Goal: Check status

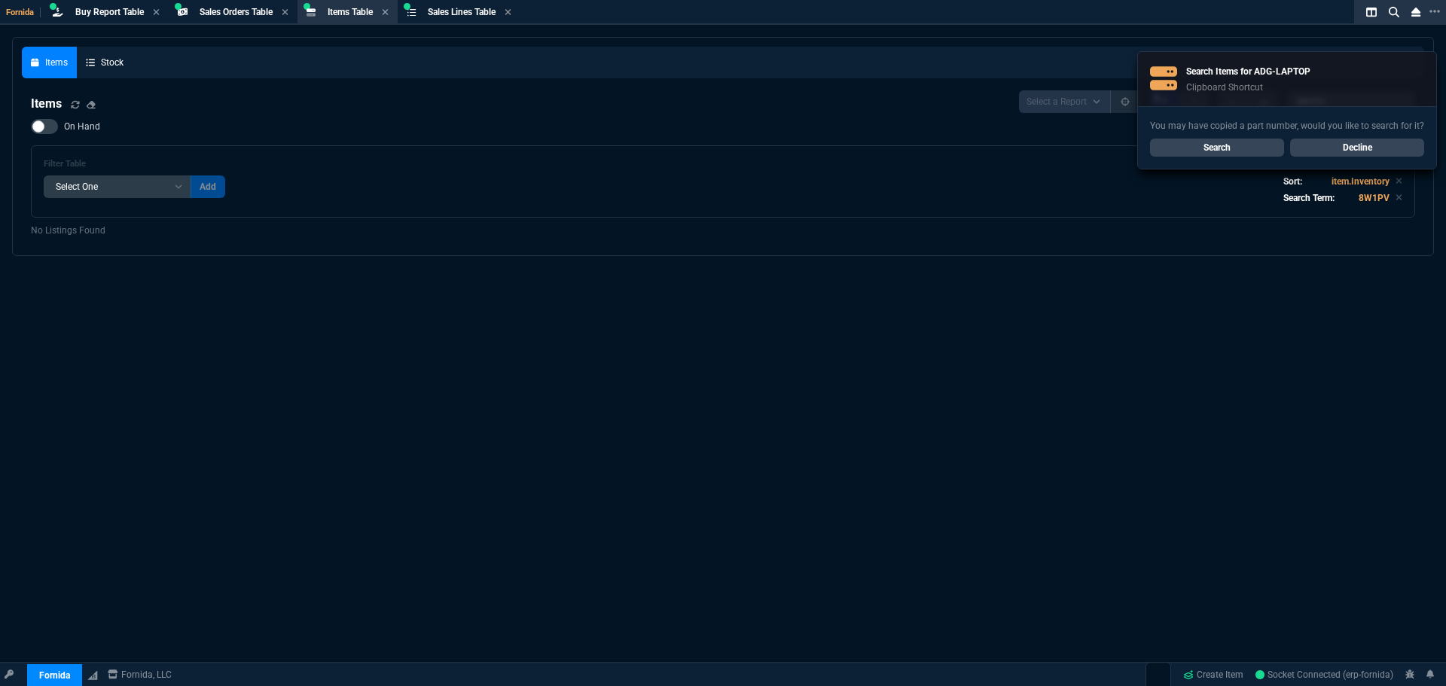
select select "9: OCAM"
select select
click at [1244, 148] on link "Search" at bounding box center [1217, 148] width 134 height 18
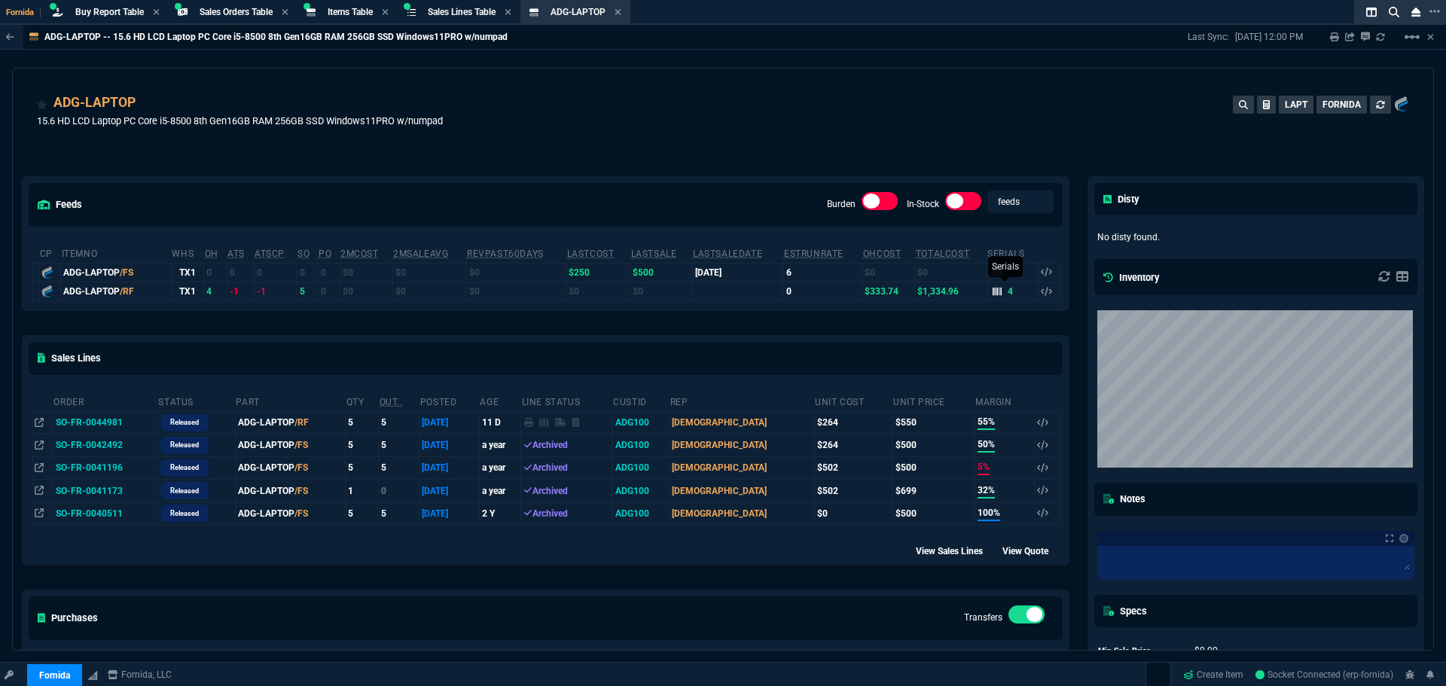
click at [992, 296] on icon at bounding box center [996, 291] width 9 height 9
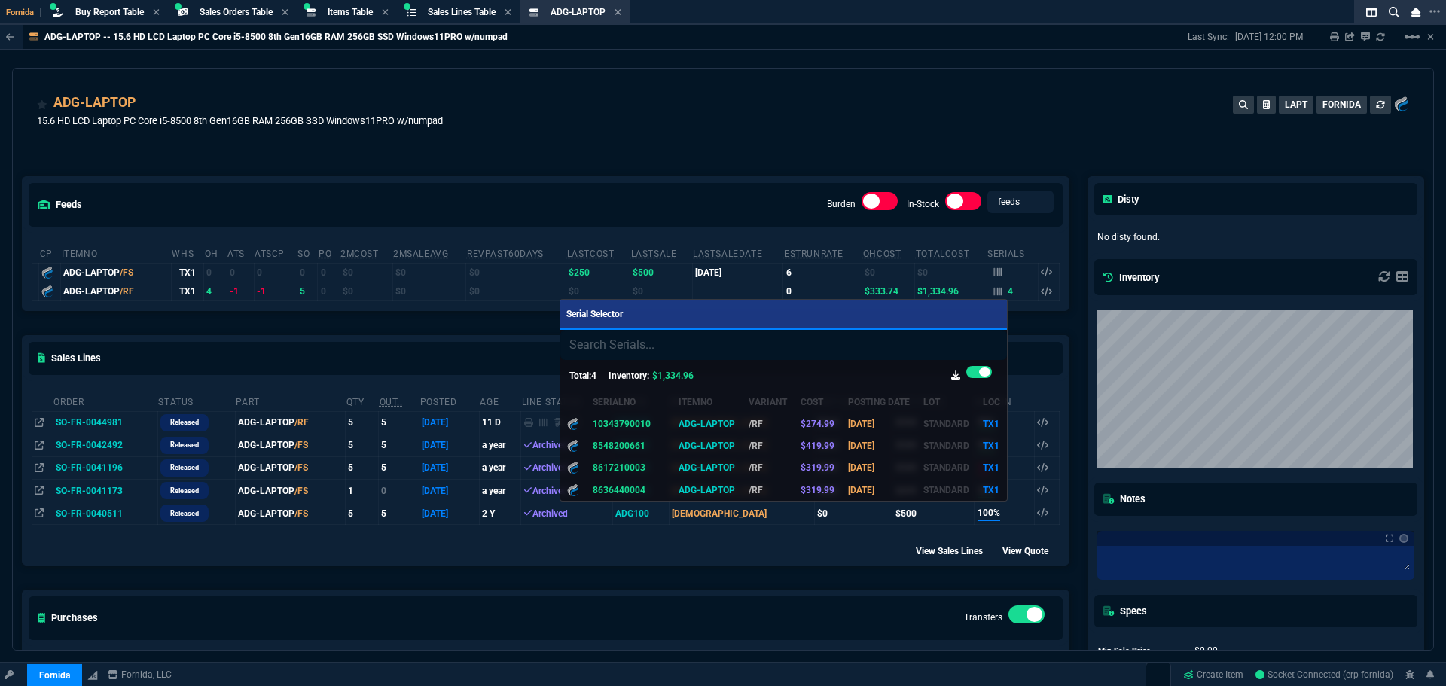
drag, startPoint x: 653, startPoint y: 421, endPoint x: 624, endPoint y: 361, distance: 66.7
click at [657, 421] on icon at bounding box center [661, 423] width 8 height 9
click at [386, 84] on div at bounding box center [723, 343] width 1446 height 686
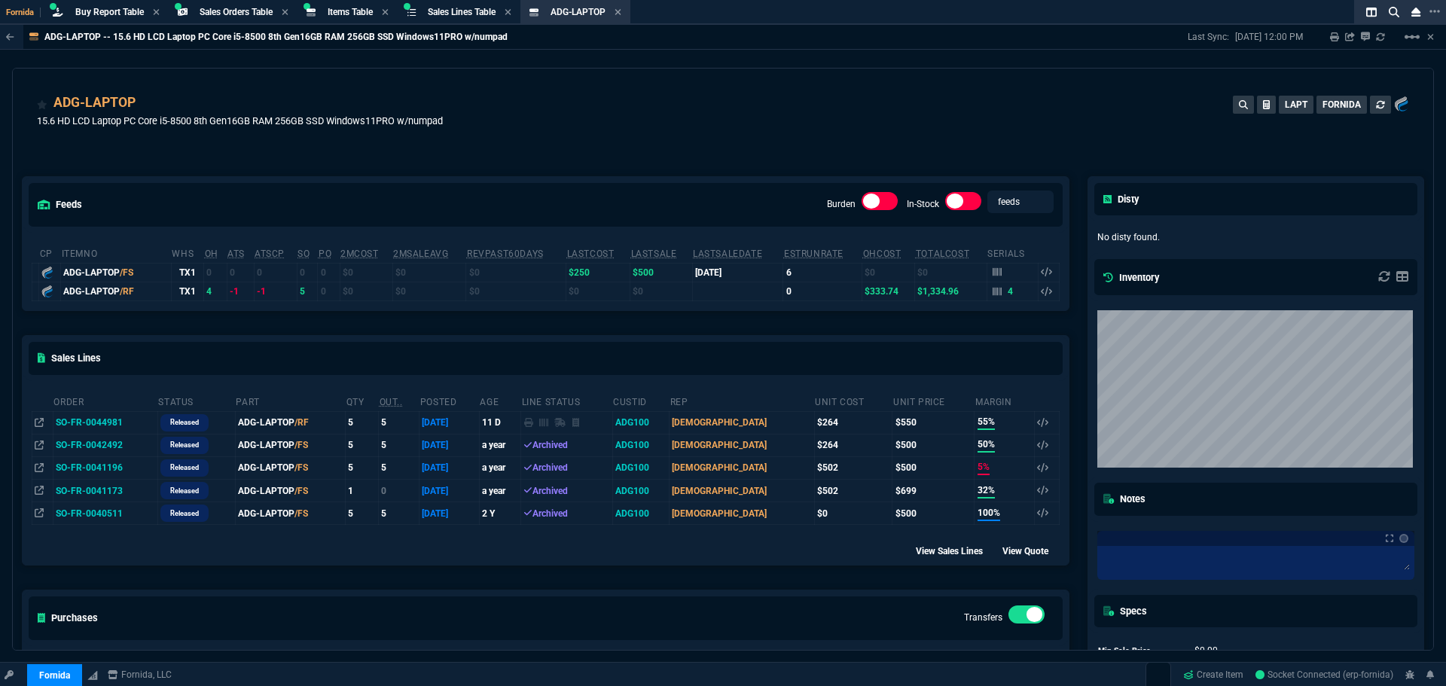
click at [110, 422] on td "SO-FR-0044981" at bounding box center [105, 422] width 105 height 23
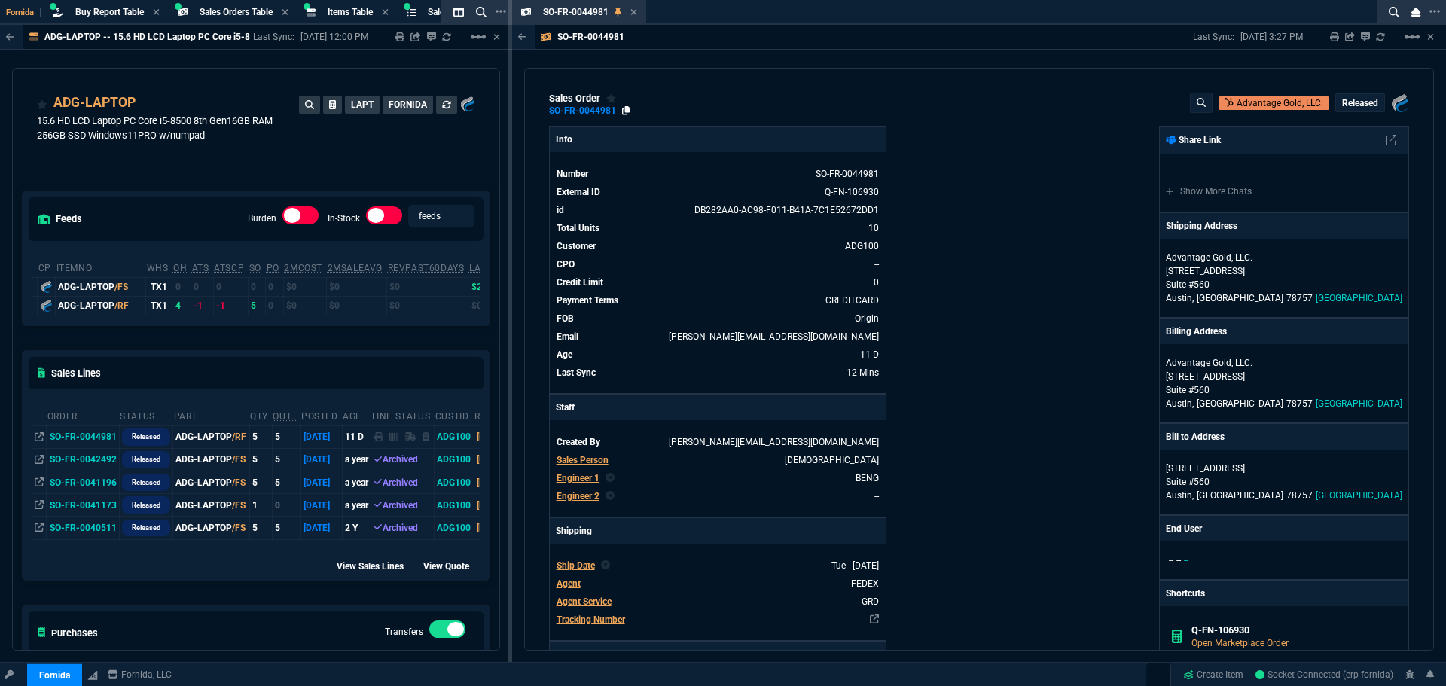
click at [624, 114] on icon at bounding box center [626, 110] width 8 height 9
click at [633, 11] on icon at bounding box center [634, 12] width 6 height 6
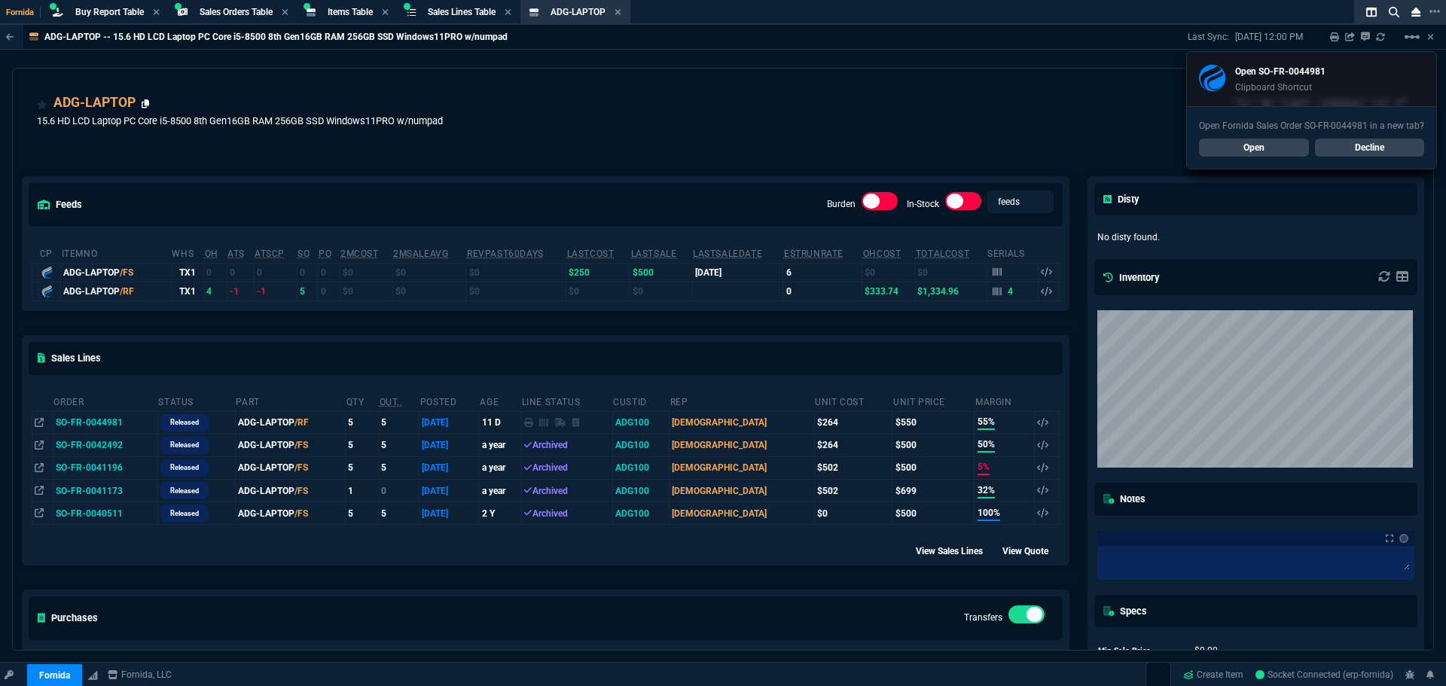
click at [145, 105] on icon at bounding box center [146, 103] width 8 height 9
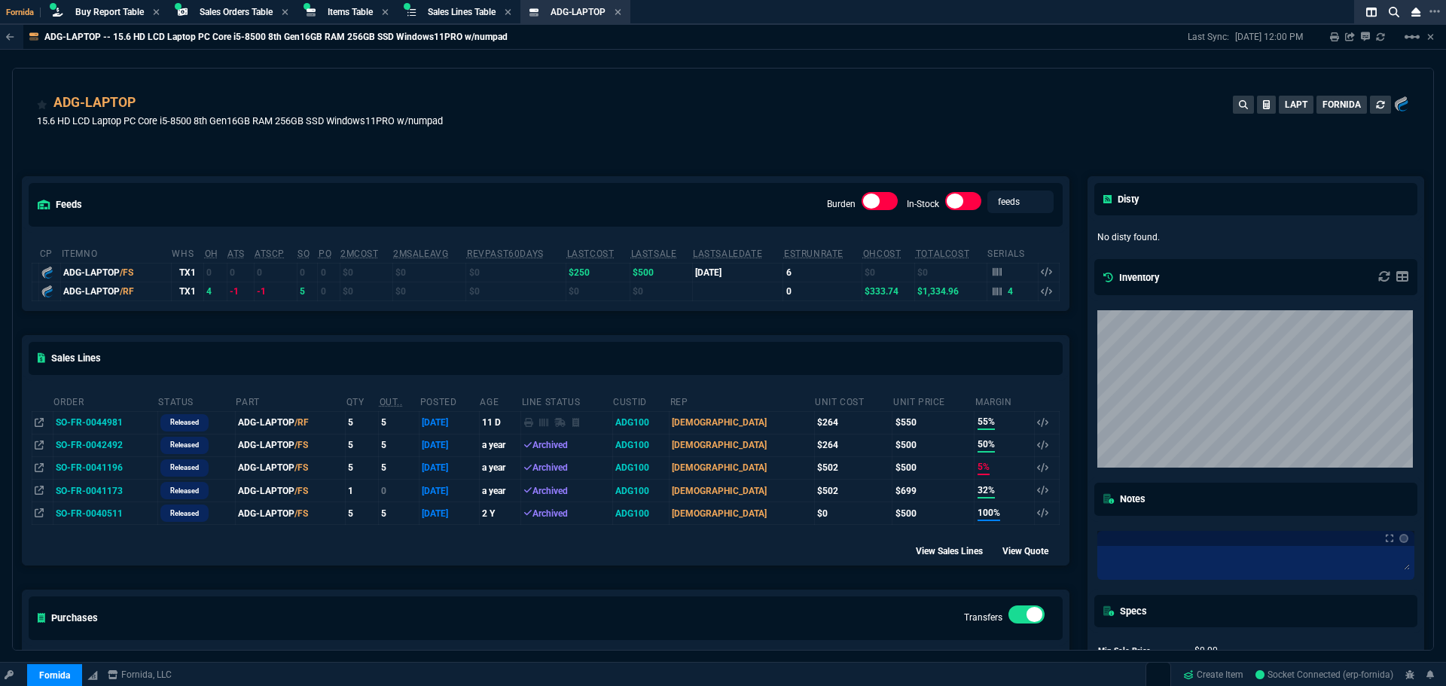
drag, startPoint x: 144, startPoint y: 105, endPoint x: 169, endPoint y: 61, distance: 50.9
click at [145, 105] on icon at bounding box center [146, 103] width 8 height 9
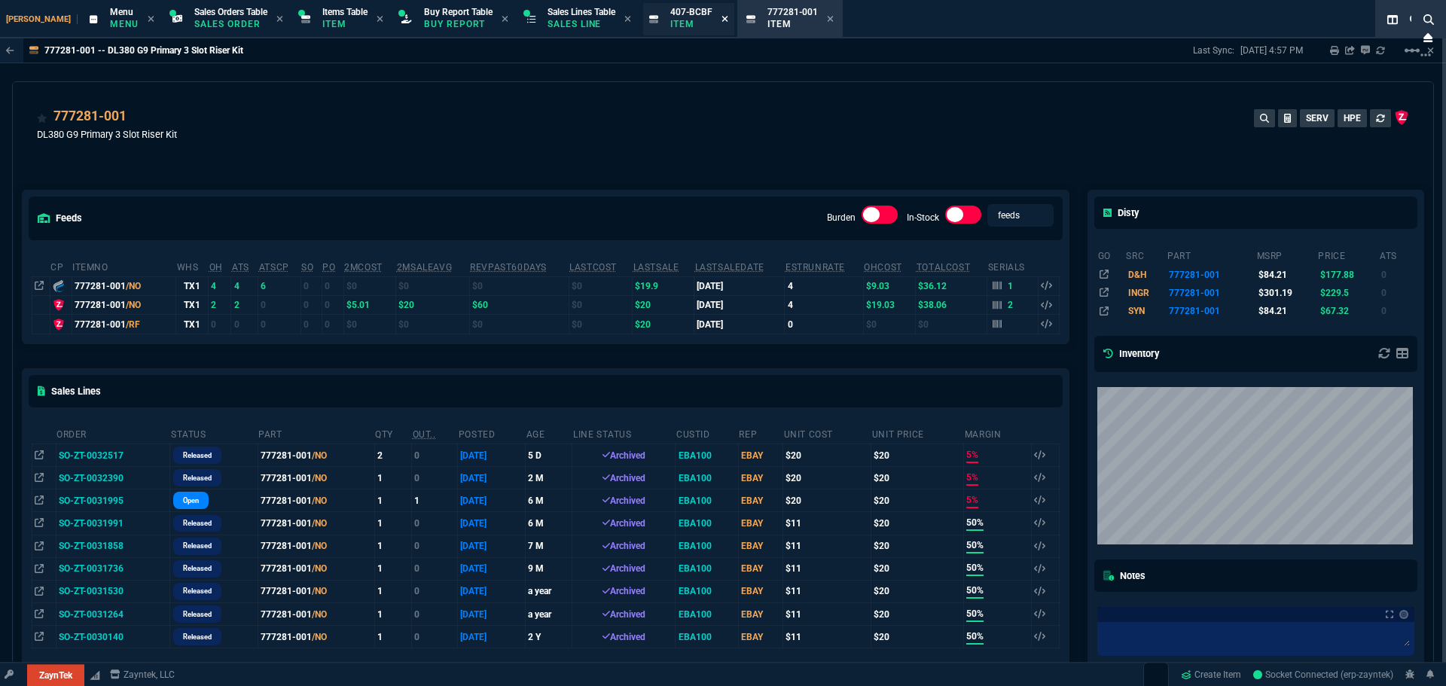
click at [721, 20] on icon at bounding box center [724, 18] width 7 height 9
click at [730, 17] on icon at bounding box center [733, 18] width 7 height 9
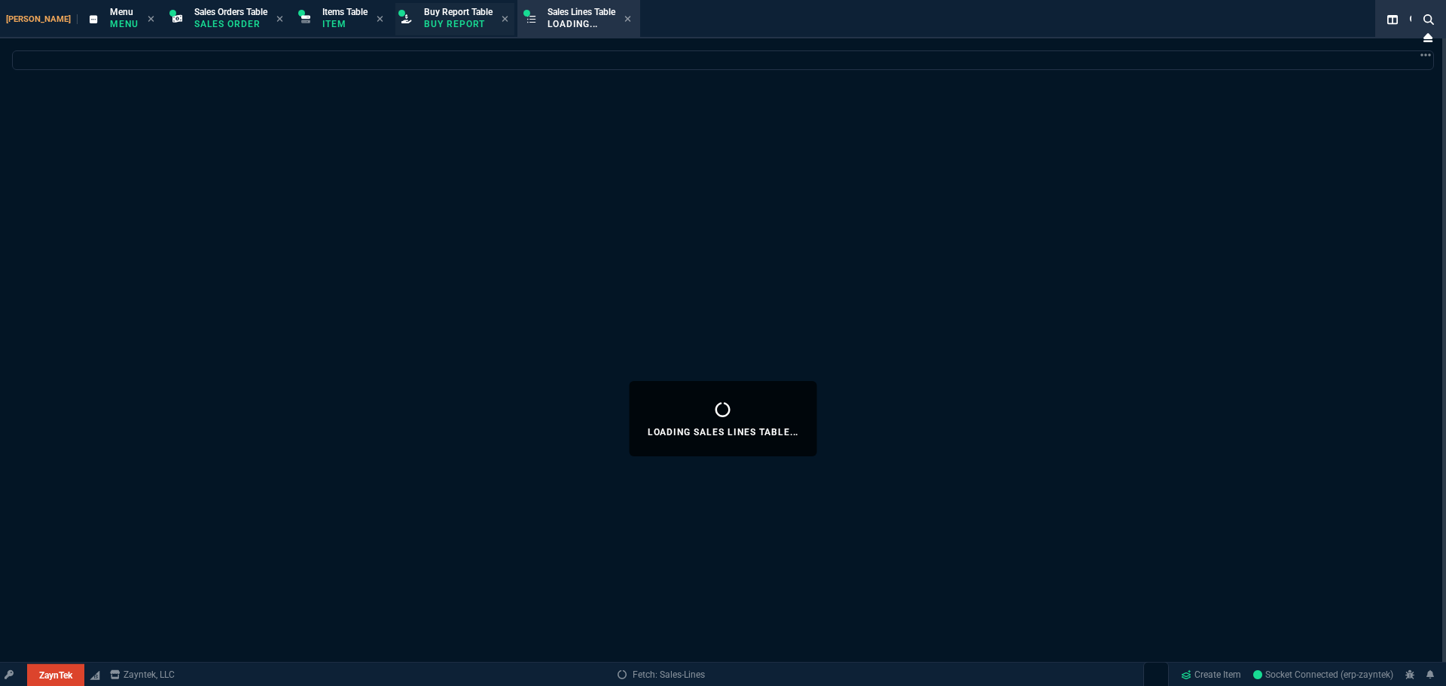
click at [432, 17] on div "Buy Report Table Buy Report" at bounding box center [458, 19] width 69 height 26
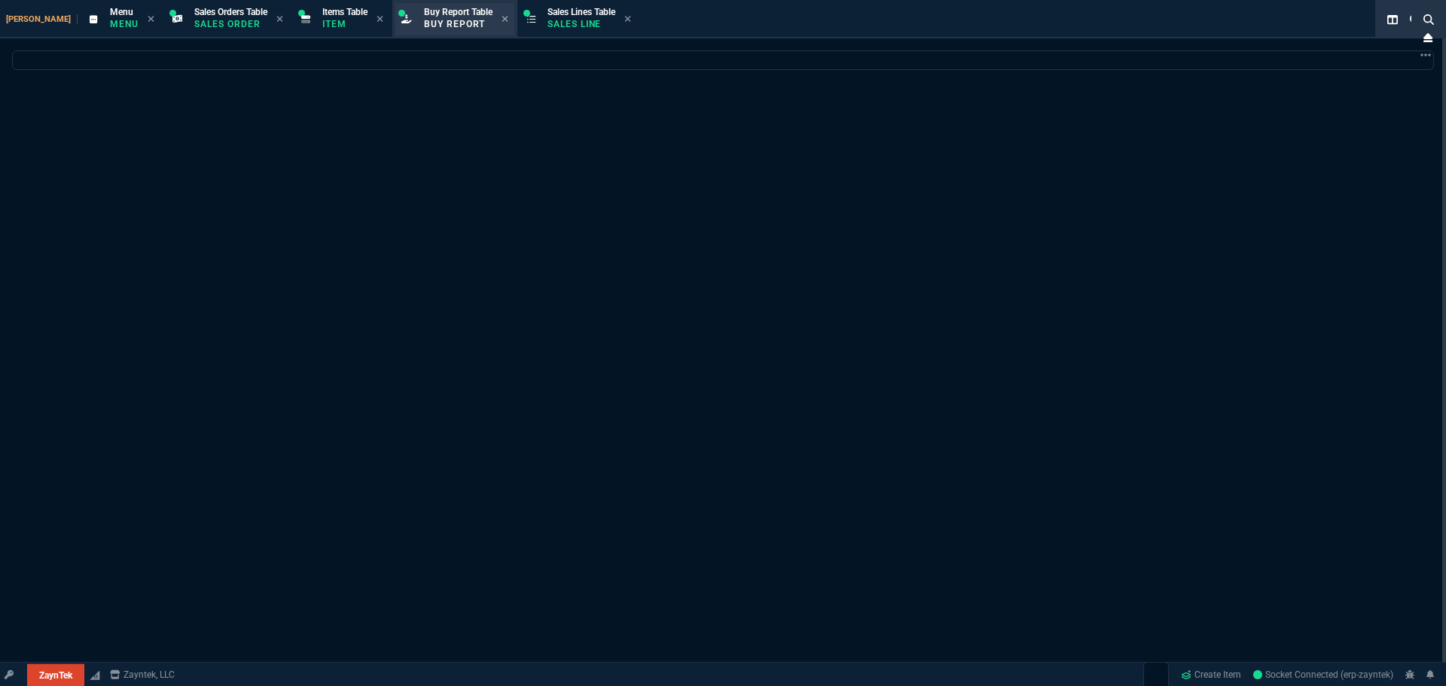
select select "28: OCAM"
